Goal: Entertainment & Leisure: Consume media (video, audio)

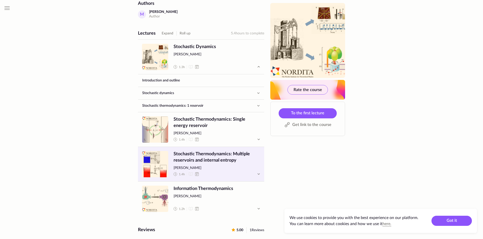
scroll to position [166, 0]
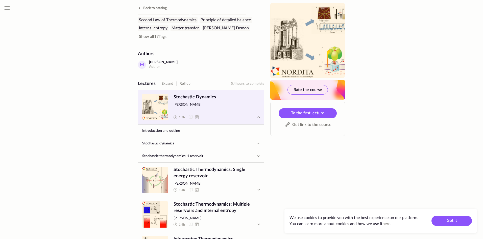
click at [198, 94] on span "Stochastic Dynamics" at bounding box center [216, 97] width 87 height 6
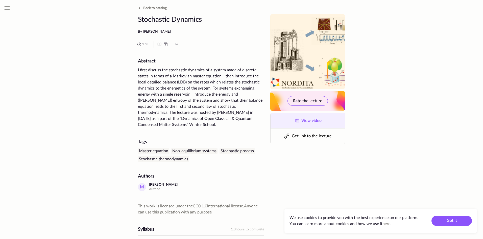
click at [312, 120] on span "View video" at bounding box center [311, 120] width 20 height 4
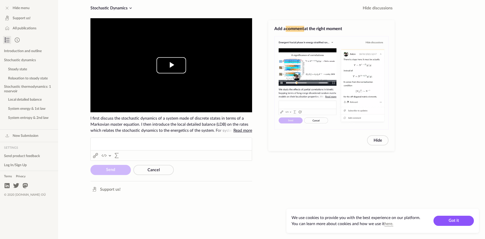
click at [171, 65] on span "Video Player" at bounding box center [171, 65] width 0 height 0
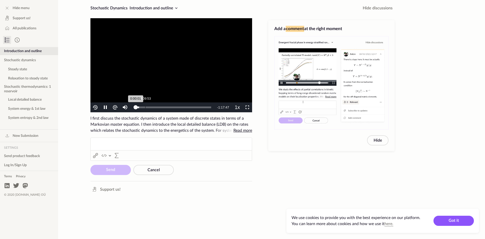
click at [145, 106] on div "Loaded : 4.56% 0:09:53 0:00:01" at bounding box center [173, 107] width 81 height 10
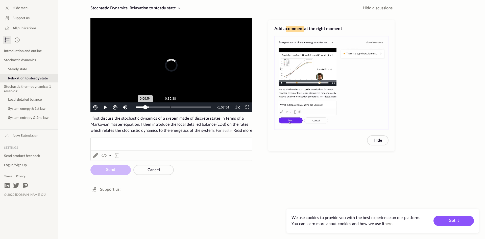
click at [170, 105] on div "Loaded : 17.35% 0:35:38 0:09:54" at bounding box center [173, 107] width 81 height 10
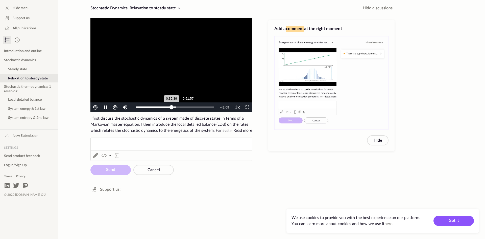
click at [188, 105] on div "Loaded : 51.35% 0:51:57 0:35:39" at bounding box center [174, 107] width 83 height 10
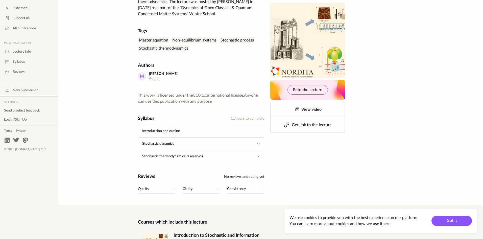
scroll to position [126, 0]
